Goal: Check status: Check status

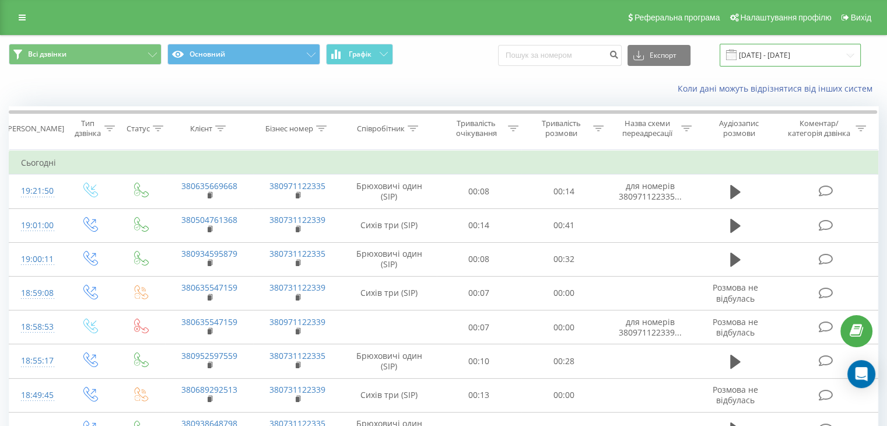
click at [778, 56] on input "[DATE] - [DATE]" at bounding box center [790, 55] width 141 height 23
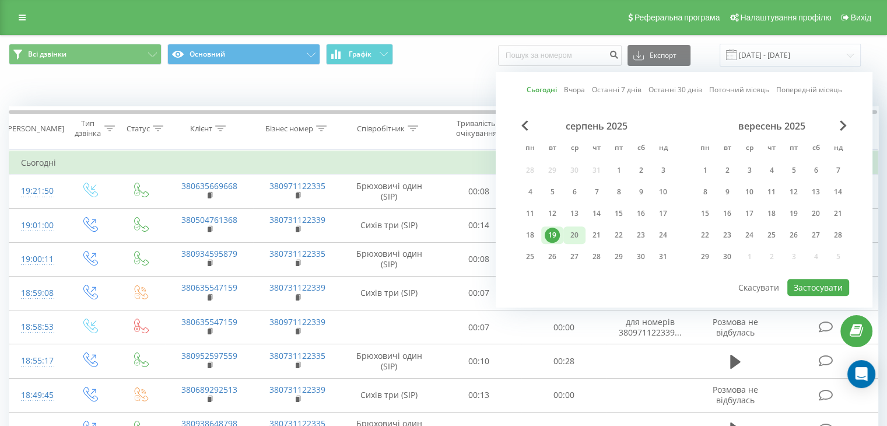
click at [574, 237] on div "20" at bounding box center [574, 234] width 15 height 15
click at [818, 285] on button "Застосувати" at bounding box center [818, 287] width 62 height 17
type input "[DATE] - [DATE]"
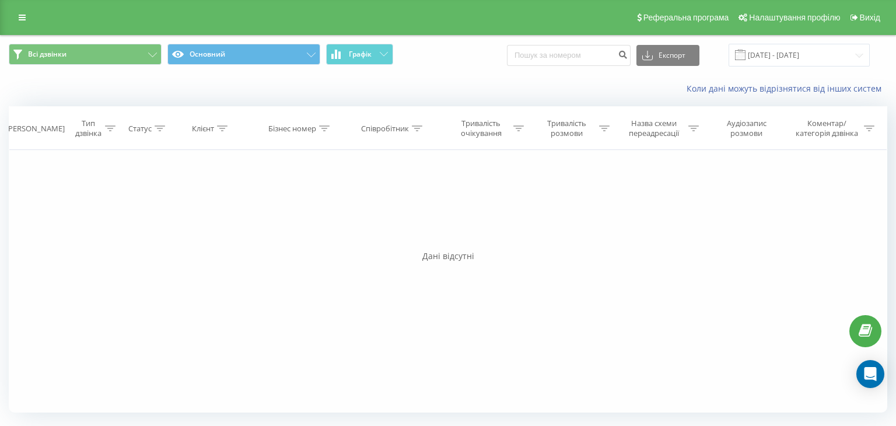
click at [71, 266] on div "Фільтрувати за умовою Дорівнює Введіть значення Скасувати OK Фільтрувати за умо…" at bounding box center [448, 281] width 878 height 262
